Goal: Information Seeking & Learning: Compare options

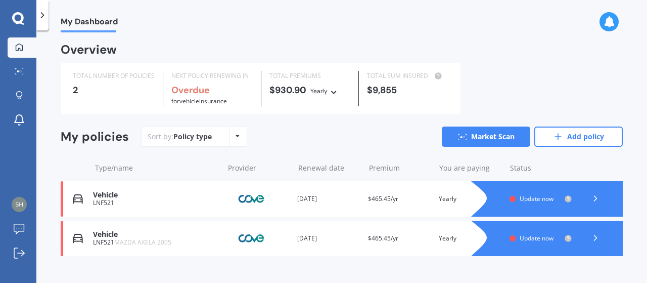
click at [524, 194] on div at bounding box center [557, 198] width 131 height 35
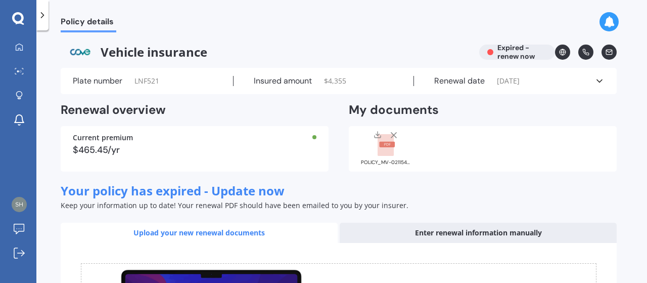
click at [520, 80] on span "[DATE]" at bounding box center [508, 81] width 23 height 10
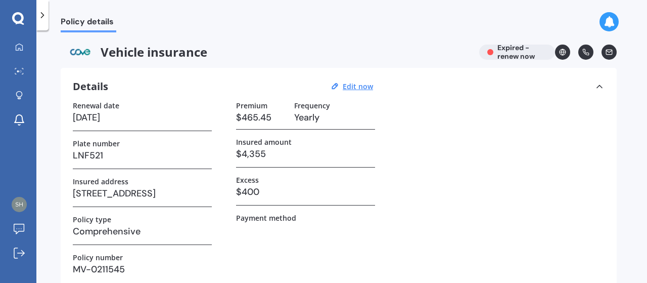
click at [352, 80] on div "Details Edit now" at bounding box center [224, 86] width 303 height 13
click at [353, 81] on u "Edit now" at bounding box center [358, 86] width 30 height 10
select select "27"
select select "10"
select select "2024"
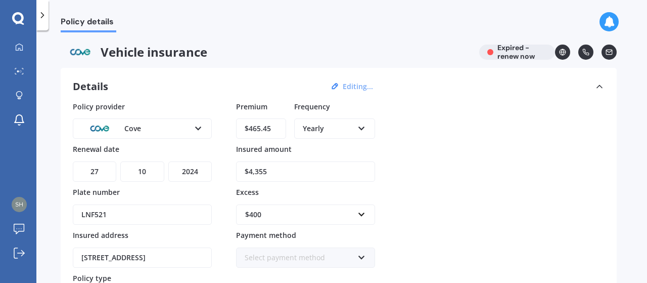
click at [104, 170] on select "DD 01 02 03 04 05 06 07 08 09 10 11 12 13 14 15 16 17 18 19 20 21 22 23 24 25 2…" at bounding box center [94, 171] width 43 height 20
select select "26"
click at [73, 161] on select "DD 01 02 03 04 05 06 07 08 09 10 11 12 13 14 15 16 17 18 19 20 21 22 23 24 25 2…" at bounding box center [94, 171] width 43 height 20
click at [199, 166] on select "YYYY 2027 2026 2025 2024 2023 2022 2021 2020 2019 2018 2017 2016 2015 2014 2013…" at bounding box center [189, 171] width 43 height 20
select select "2025"
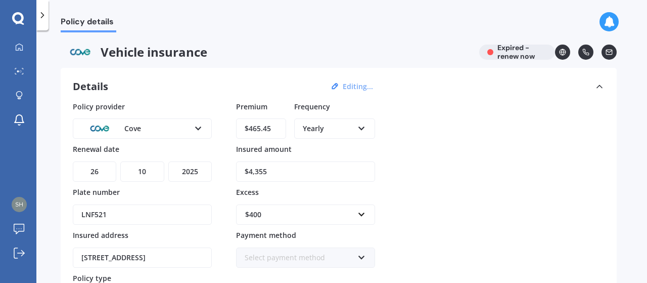
click at [168, 161] on select "YYYY 2027 2026 2025 2024 2023 2022 2021 2020 2019 2018 2017 2016 2015 2014 2013…" at bounding box center [189, 171] width 43 height 20
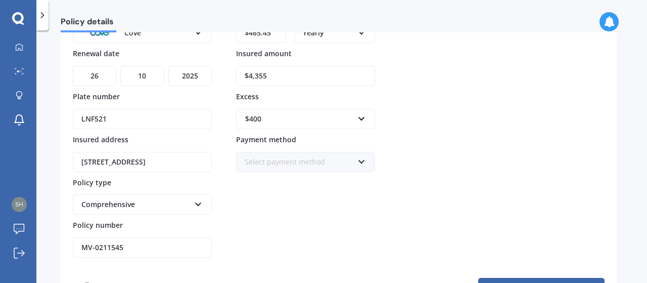
scroll to position [0, 129]
drag, startPoint x: 78, startPoint y: 158, endPoint x: 252, endPoint y: 159, distance: 173.5
click at [252, 159] on div "Policy provider Cove AA AMI AMP ANZ ASB Aioi Nissay Dowa Ando Assurant Autosure…" at bounding box center [339, 132] width 532 height 252
type input "\"
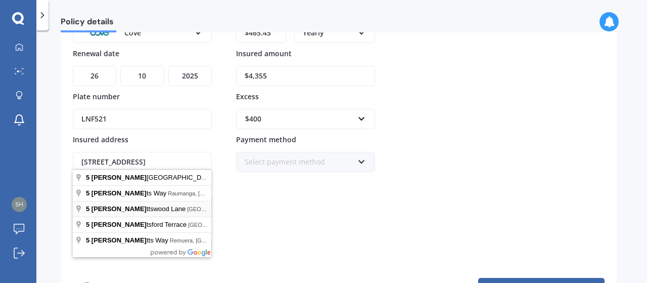
type input "[STREET_ADDRESS]"
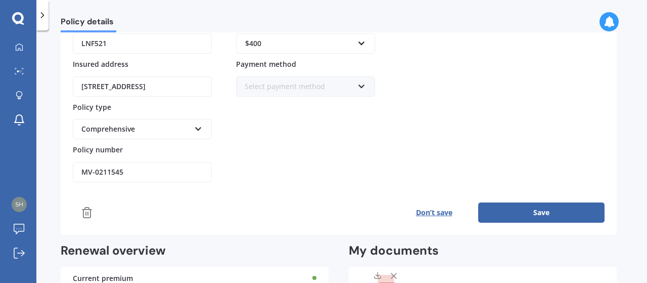
scroll to position [186, 0]
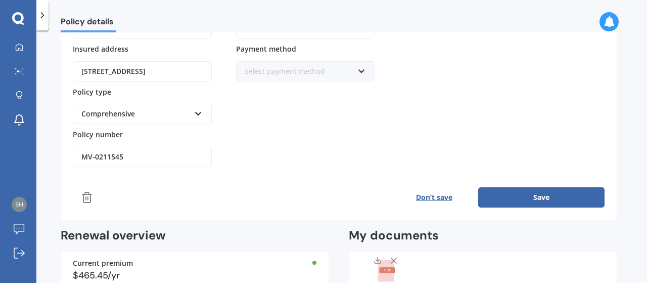
click at [529, 195] on button "Save" at bounding box center [541, 197] width 126 height 20
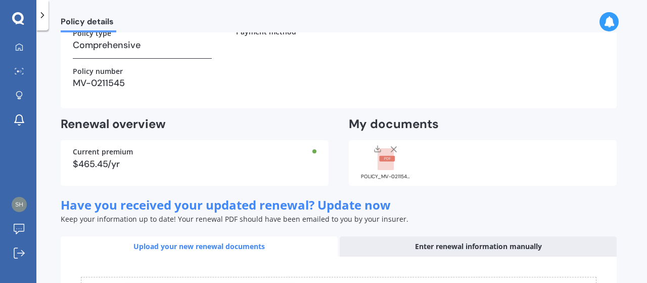
drag, startPoint x: 642, startPoint y: 129, endPoint x: 644, endPoint y: 158, distance: 28.9
click at [644, 158] on div "Policy details Vehicle insurance Expiring soon Details Edit now Renewal date [D…" at bounding box center [341, 158] width 611 height 252
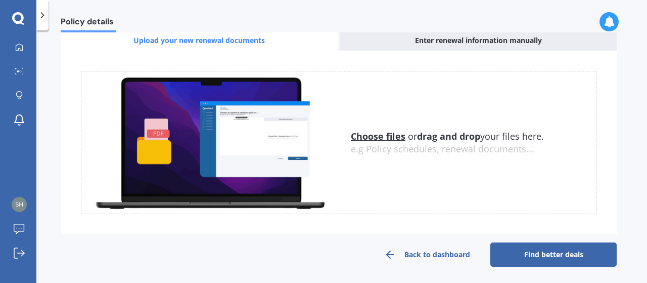
scroll to position [392, 0]
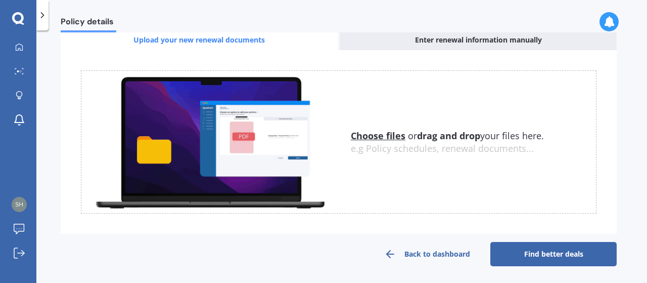
click at [562, 260] on link "Find better deals" at bounding box center [554, 254] width 126 height 24
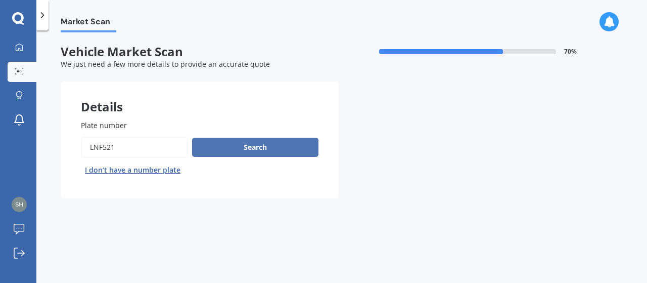
click at [240, 142] on button "Search" at bounding box center [255, 147] width 126 height 19
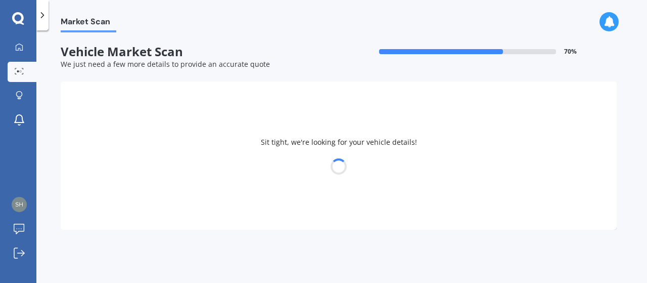
select select "MAZDA"
select select "AXELA"
select select "01"
select select "10"
select select "1985"
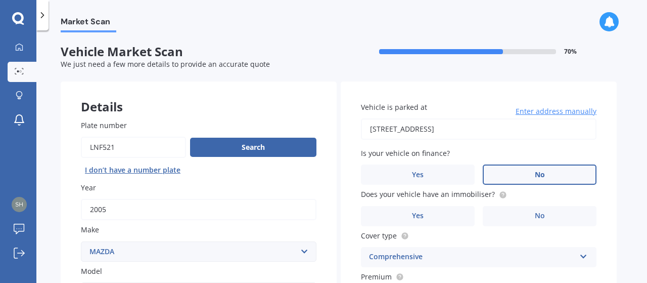
click at [511, 178] on label "No" at bounding box center [540, 174] width 114 height 20
click at [0, 0] on input "No" at bounding box center [0, 0] width 0 height 0
click at [518, 218] on label "No" at bounding box center [540, 216] width 114 height 20
click at [0, 0] on input "No" at bounding box center [0, 0] width 0 height 0
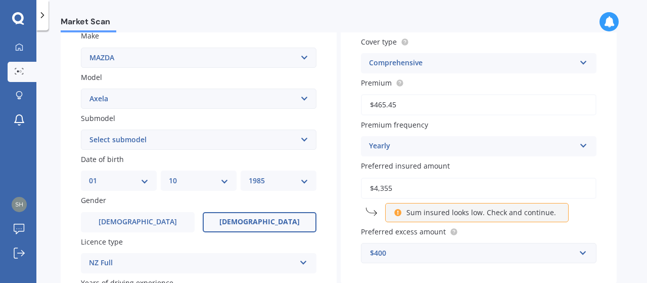
scroll to position [199, 0]
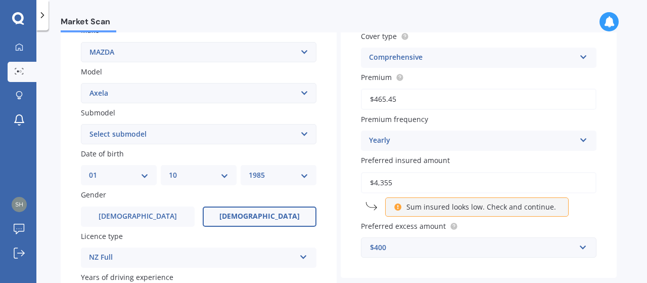
click at [407, 187] on input "$4,355" at bounding box center [479, 182] width 236 height 21
type input "$4,800"
click at [591, 225] on label "Preferred excess amount" at bounding box center [477, 225] width 232 height 11
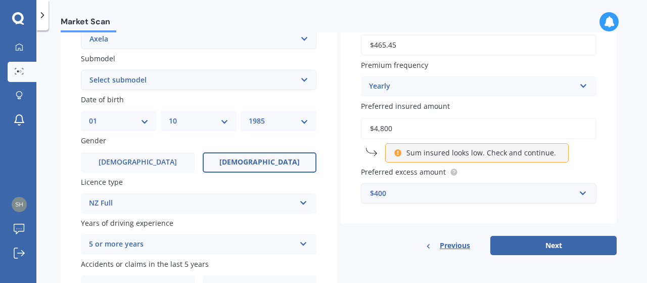
scroll to position [247, 0]
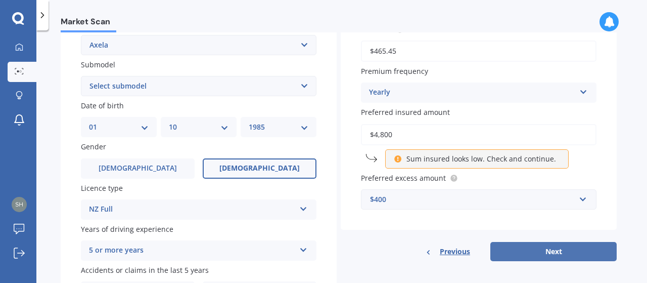
click at [549, 248] on button "Next" at bounding box center [554, 251] width 126 height 19
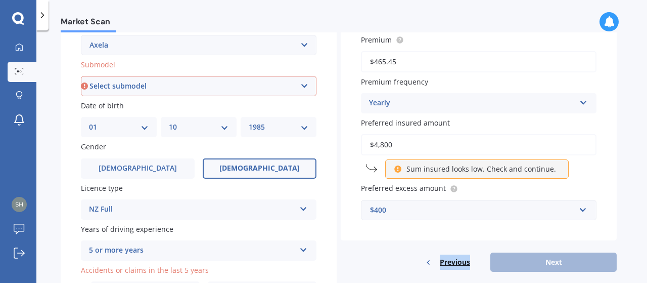
click at [549, 248] on div "Vehicle is parked at [STREET_ADDRESS] Enter address manually Select a match fro…" at bounding box center [479, 52] width 276 height 437
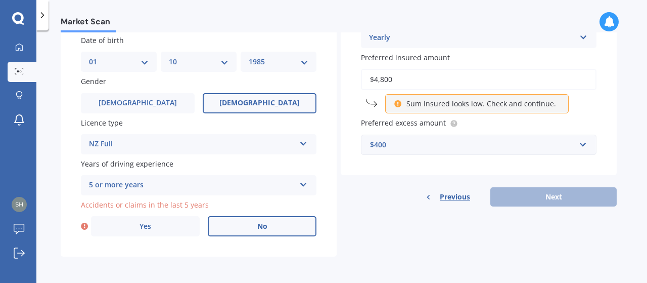
click at [228, 221] on label "No" at bounding box center [262, 226] width 109 height 20
click at [0, 0] on input "No" at bounding box center [0, 0] width 0 height 0
click at [581, 83] on input "$4,800" at bounding box center [479, 79] width 236 height 21
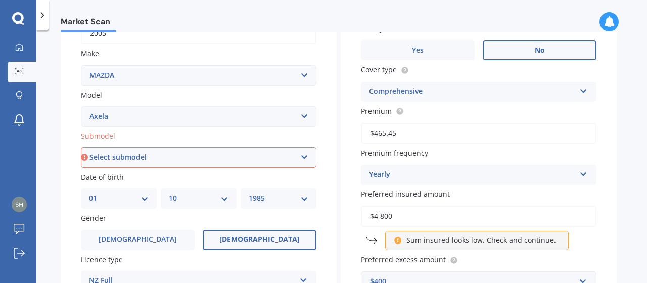
scroll to position [177, 0]
click at [237, 161] on select "Select submodel (All other) 2.3 Sporthatch 2.3 turbo Hatchback Hatchback turbo …" at bounding box center [199, 156] width 236 height 20
select select "HATCHBACK"
click at [81, 147] on select "Select submodel (All other) 2.3 Sporthatch 2.3 turbo Hatchback Hatchback turbo …" at bounding box center [199, 156] width 236 height 20
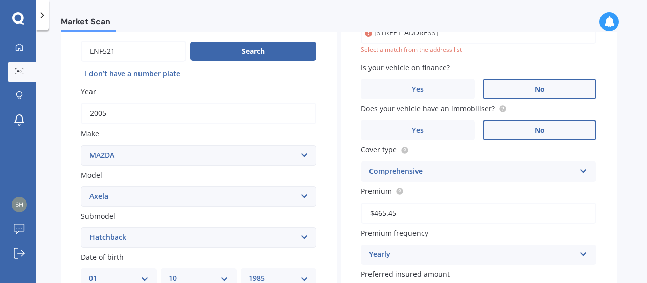
scroll to position [69, 0]
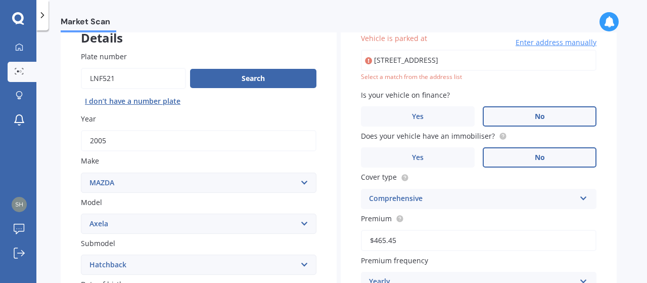
type input "[STREET_ADDRESS]"
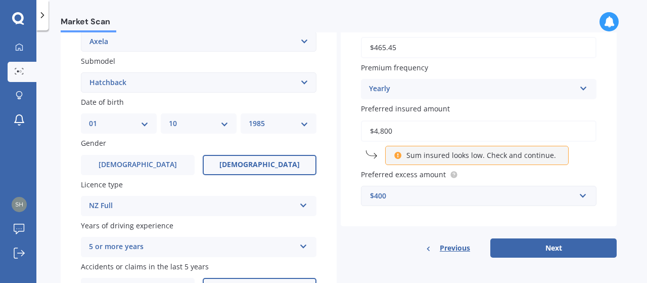
scroll to position [261, 0]
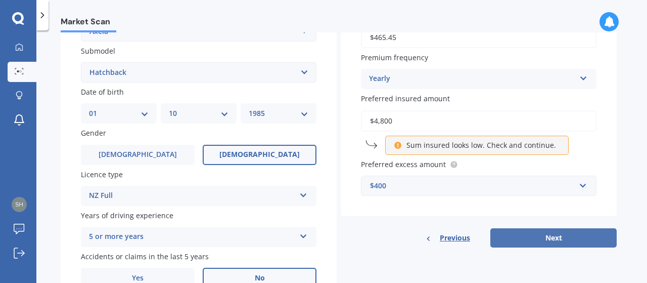
click at [548, 235] on button "Next" at bounding box center [554, 237] width 126 height 19
select select "01"
select select "10"
select select "1985"
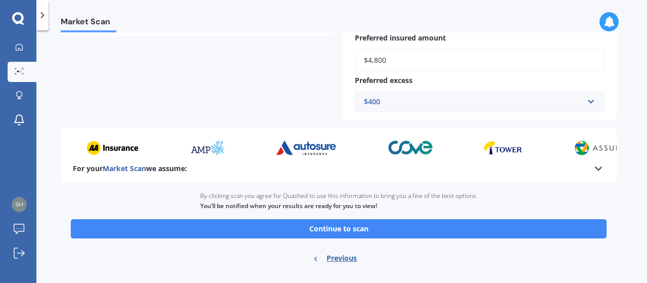
scroll to position [307, 0]
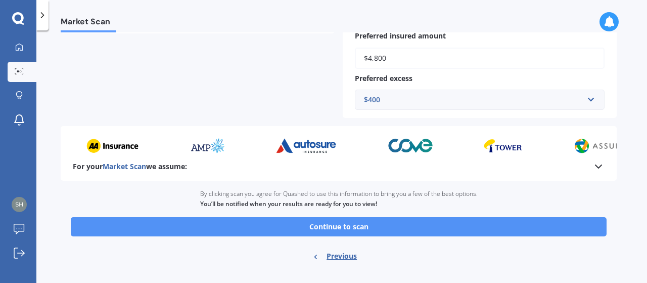
click at [504, 225] on button "Continue to scan" at bounding box center [339, 226] width 536 height 19
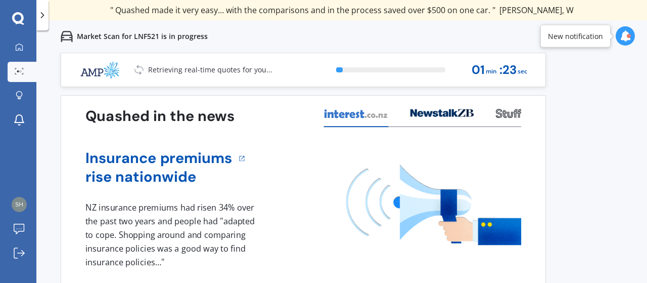
scroll to position [13, 0]
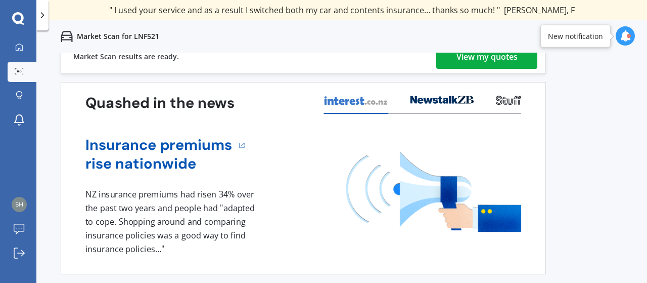
click at [500, 53] on div "View my quotes" at bounding box center [487, 57] width 61 height 24
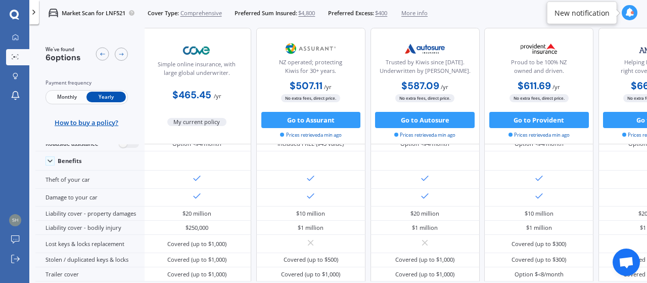
scroll to position [81, 0]
